Goal: Ask a question

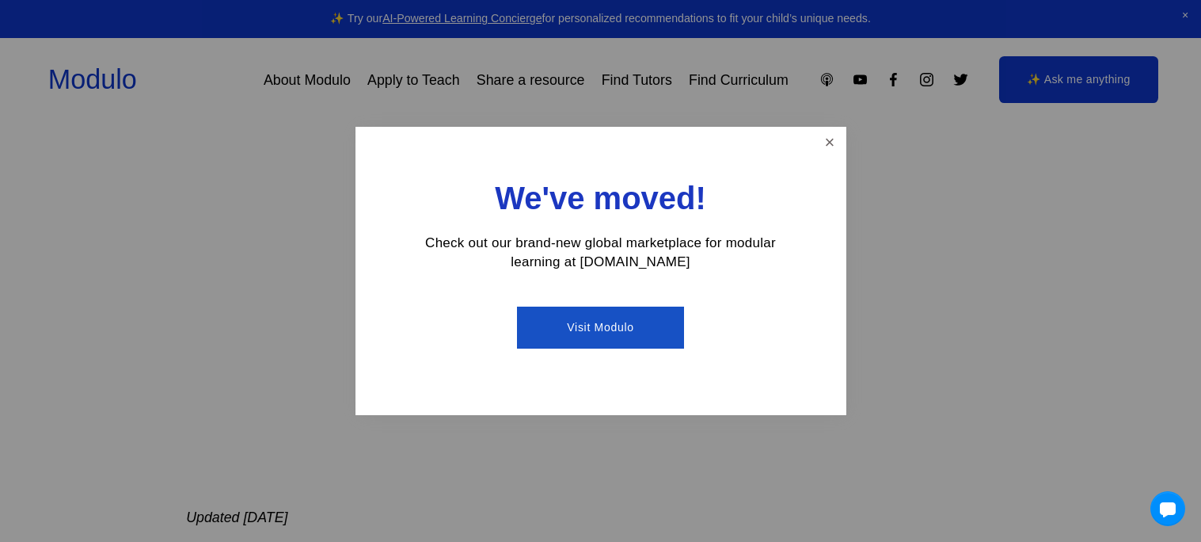
scroll to position [304, 0]
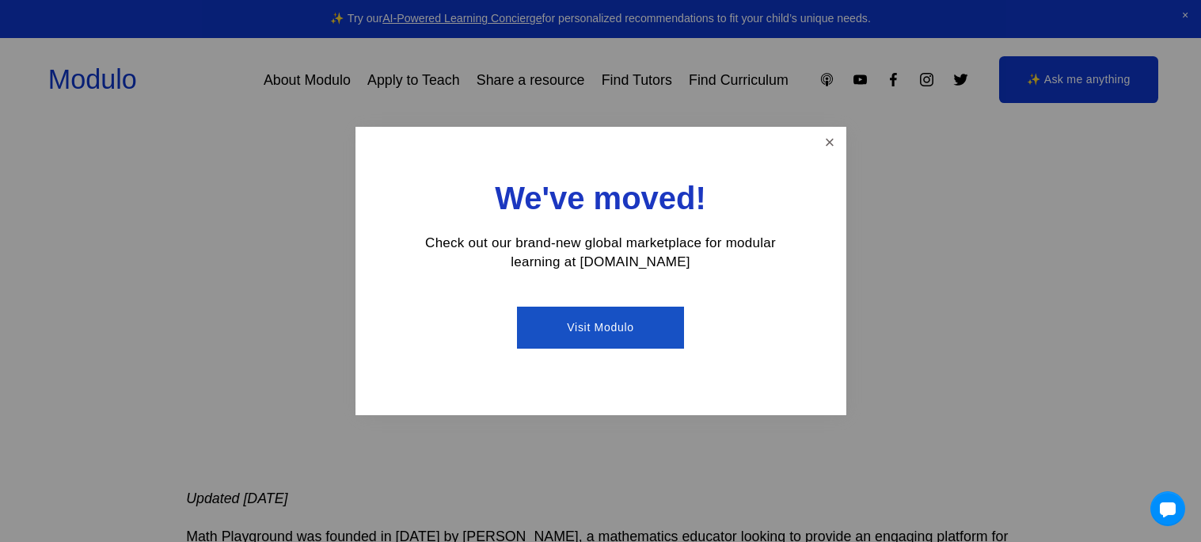
click at [629, 329] on link "Visit Modulo" at bounding box center [600, 327] width 167 height 42
click at [830, 146] on link "Close" at bounding box center [830, 143] width 28 height 28
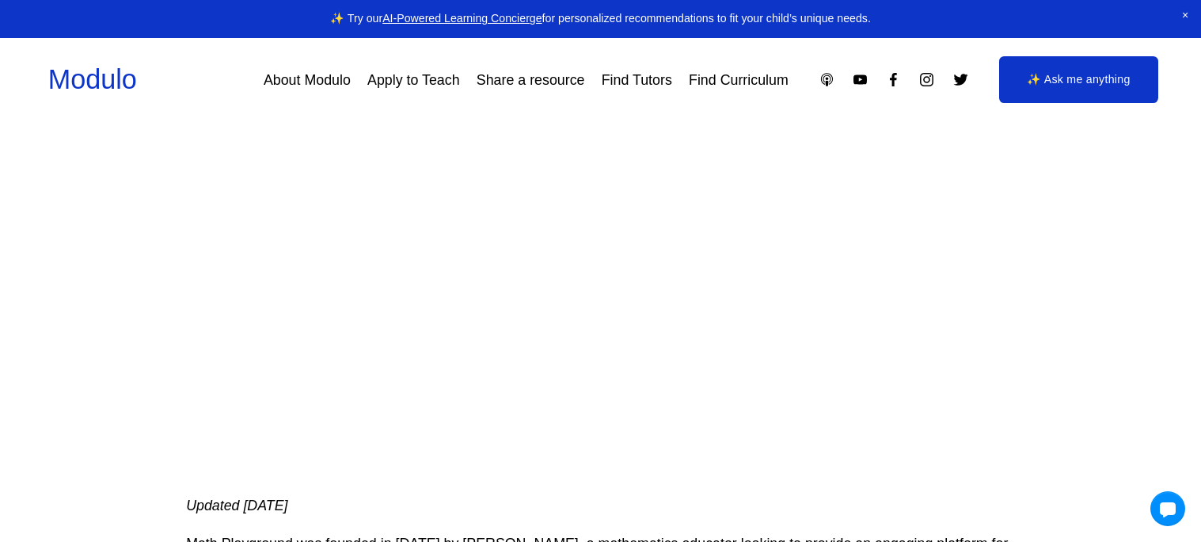
scroll to position [290, 0]
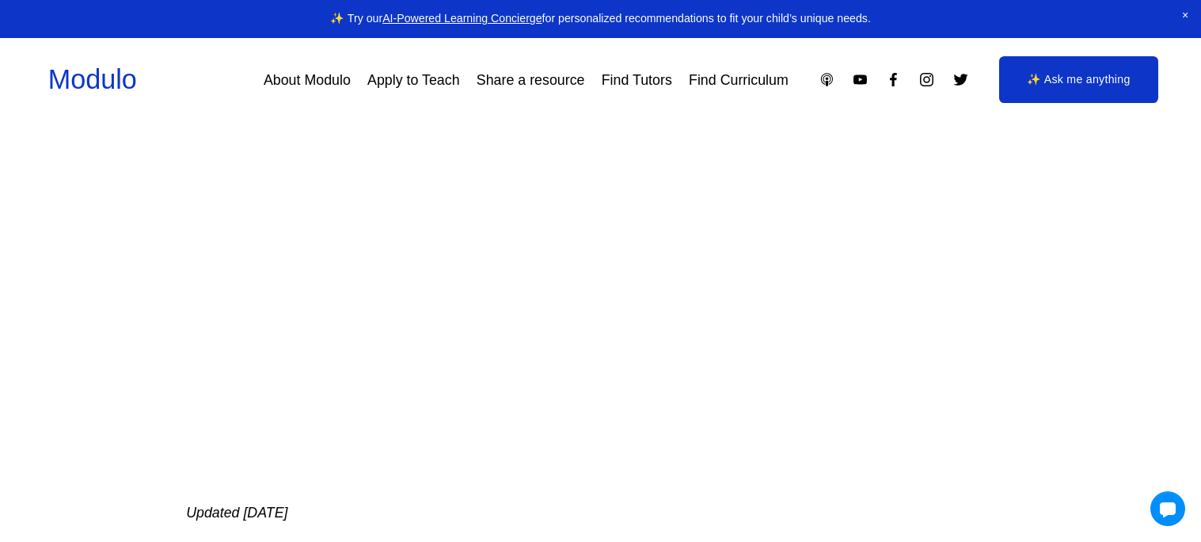
click at [77, 69] on link "Modulo" at bounding box center [92, 79] width 89 height 30
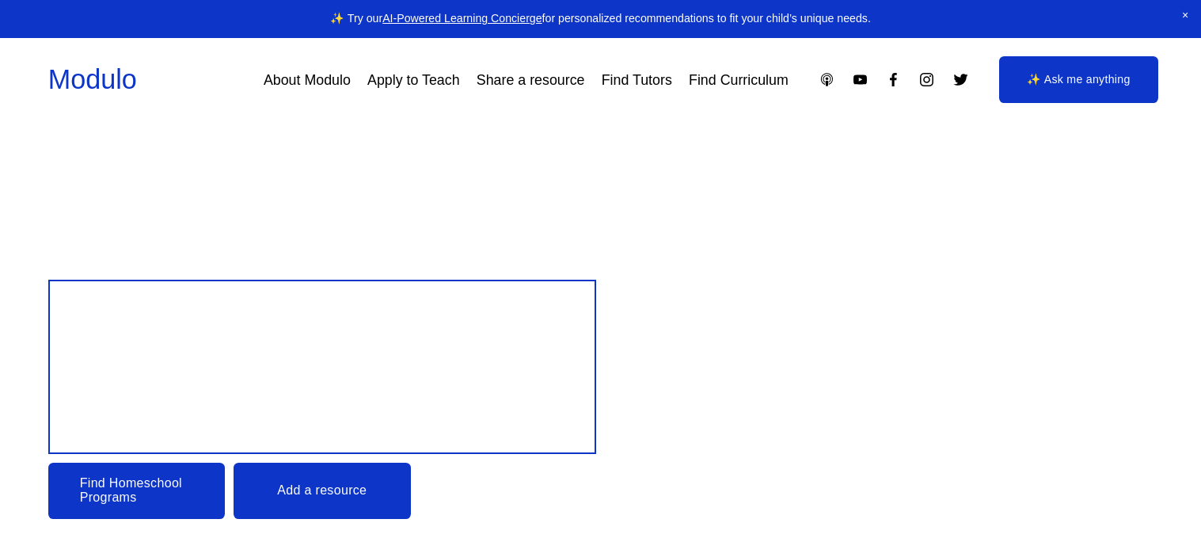
click at [228, 402] on span "Design your child’s Education" at bounding box center [308, 366] width 484 height 131
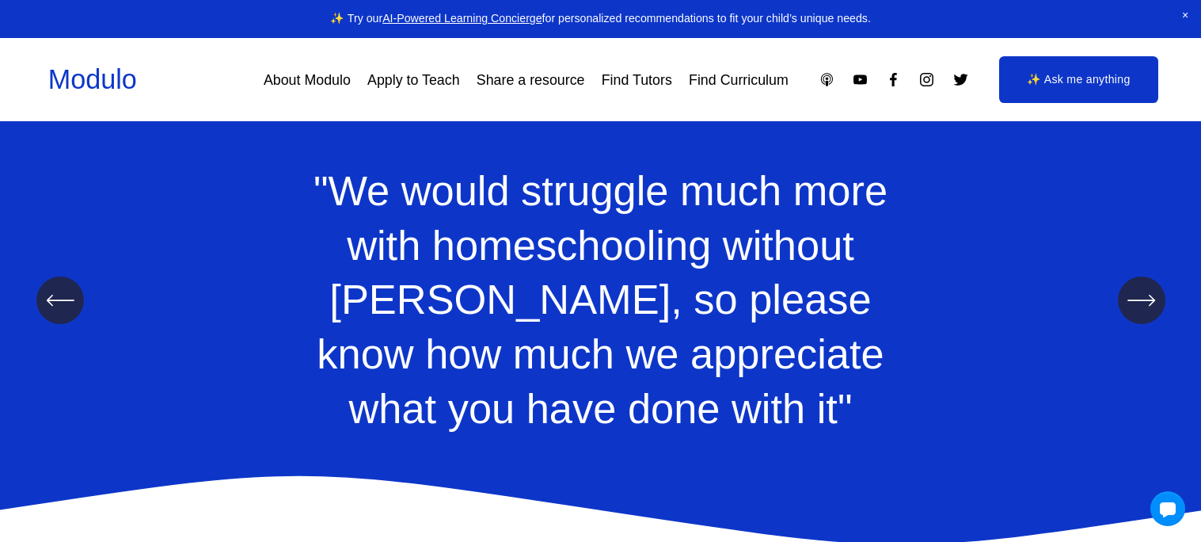
click at [1040, 74] on link "✨ Ask me anything" at bounding box center [1079, 80] width 160 height 48
